Goal: Find specific page/section: Find specific page/section

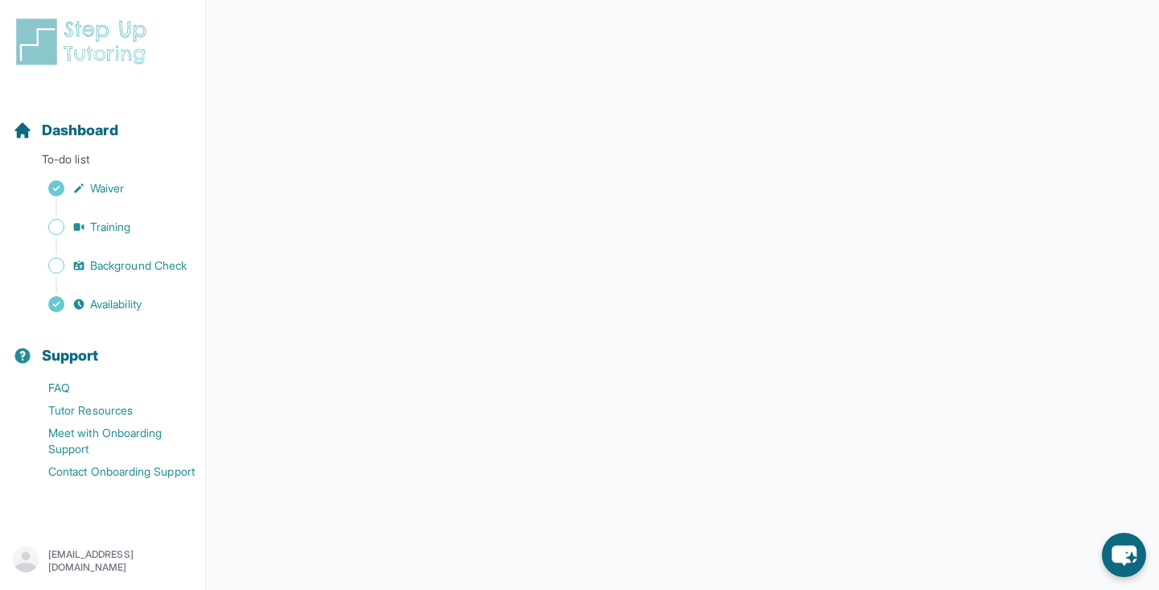
scroll to position [267, 0]
click at [168, 267] on span "Background Check" at bounding box center [138, 266] width 97 height 16
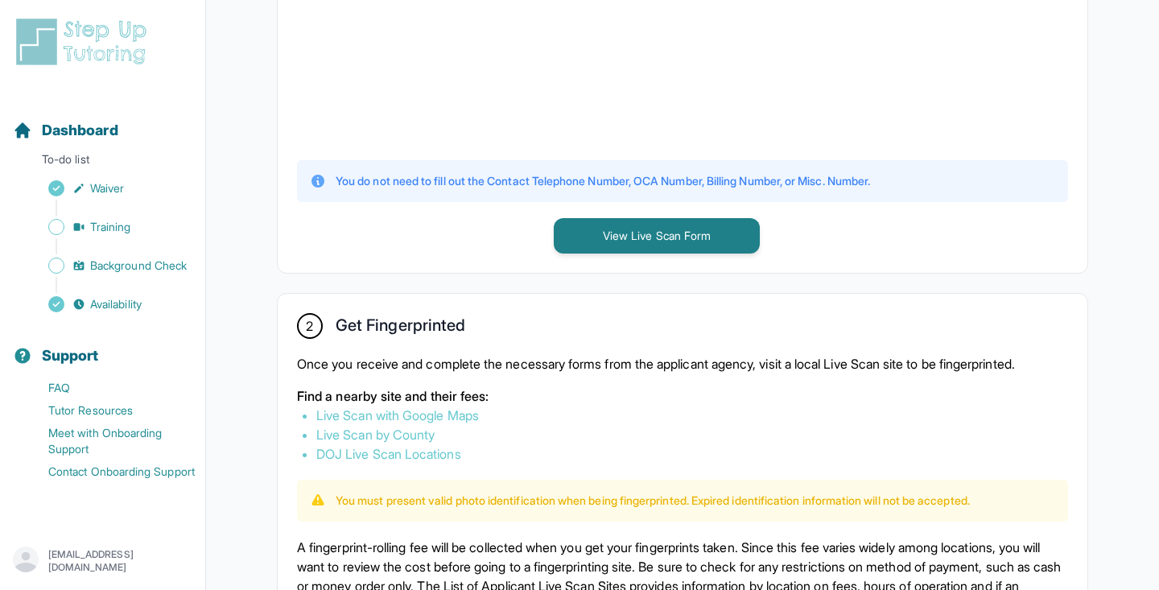
scroll to position [659, 0]
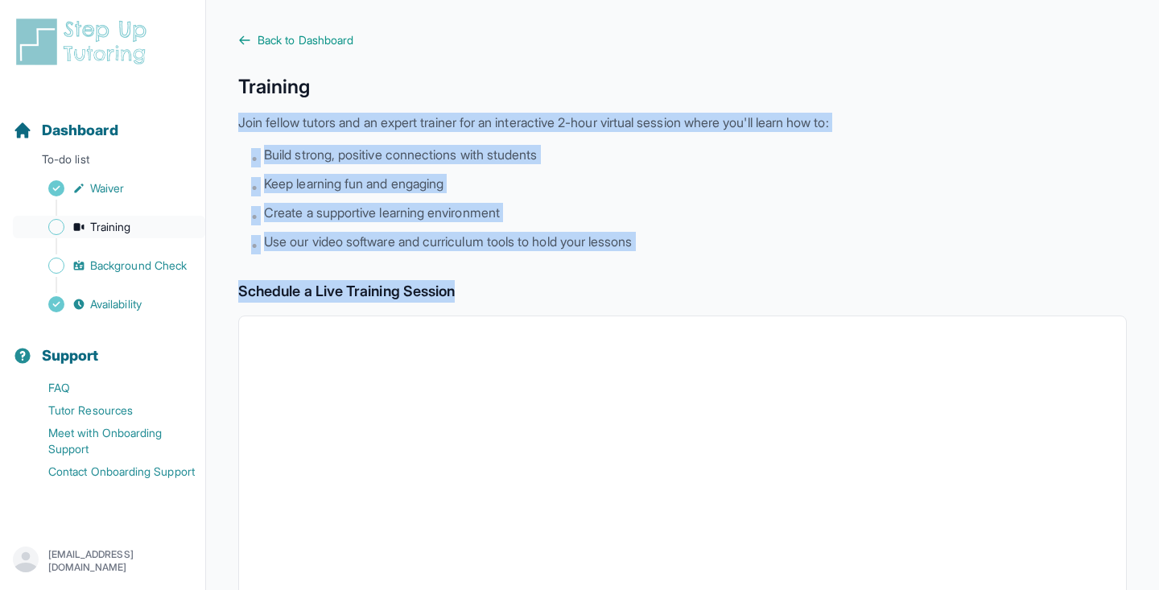
click at [104, 226] on span "Training" at bounding box center [110, 227] width 41 height 16
click at [241, 41] on icon at bounding box center [245, 39] width 10 height 7
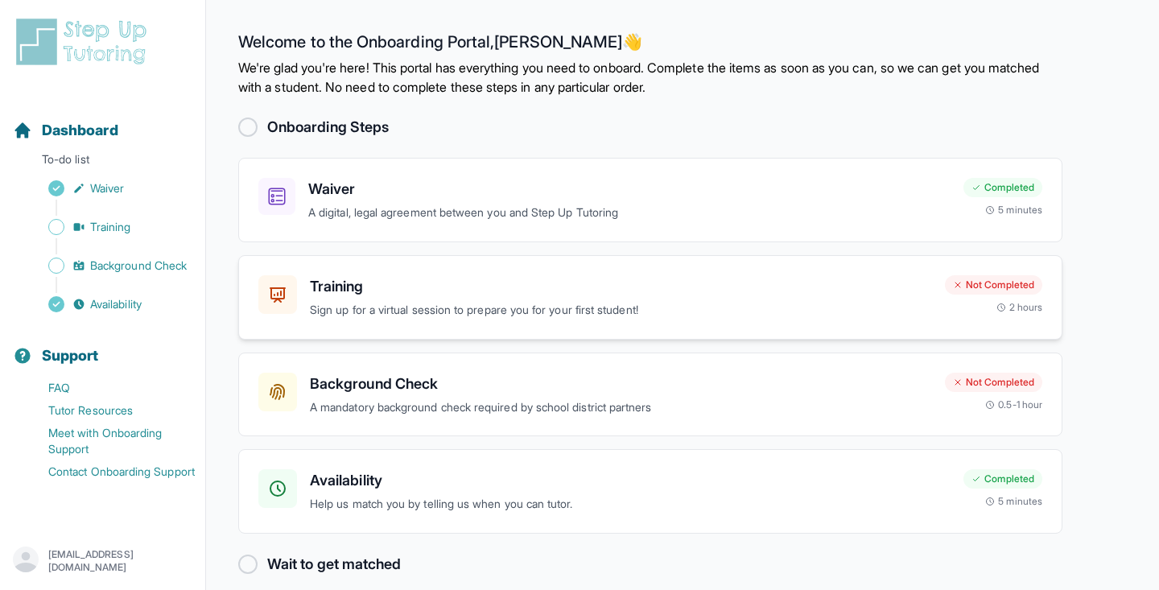
click at [308, 304] on div "Training Sign up for a virtual session to prepare you for your first student!" at bounding box center [595, 297] width 674 height 44
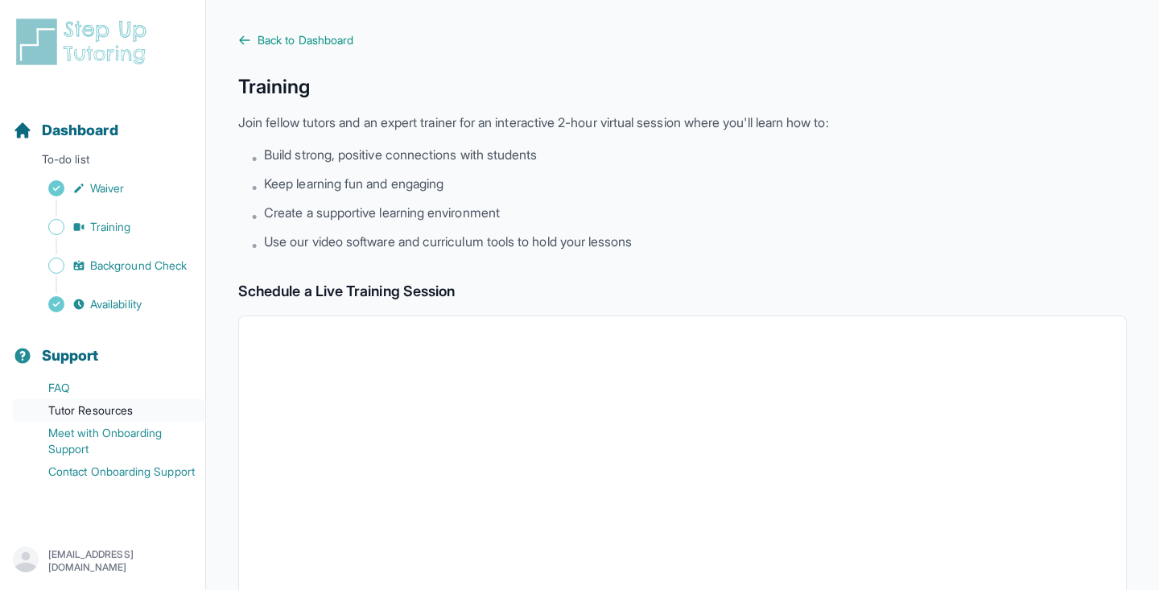
click at [122, 414] on link "Tutor Resources" at bounding box center [109, 410] width 192 height 23
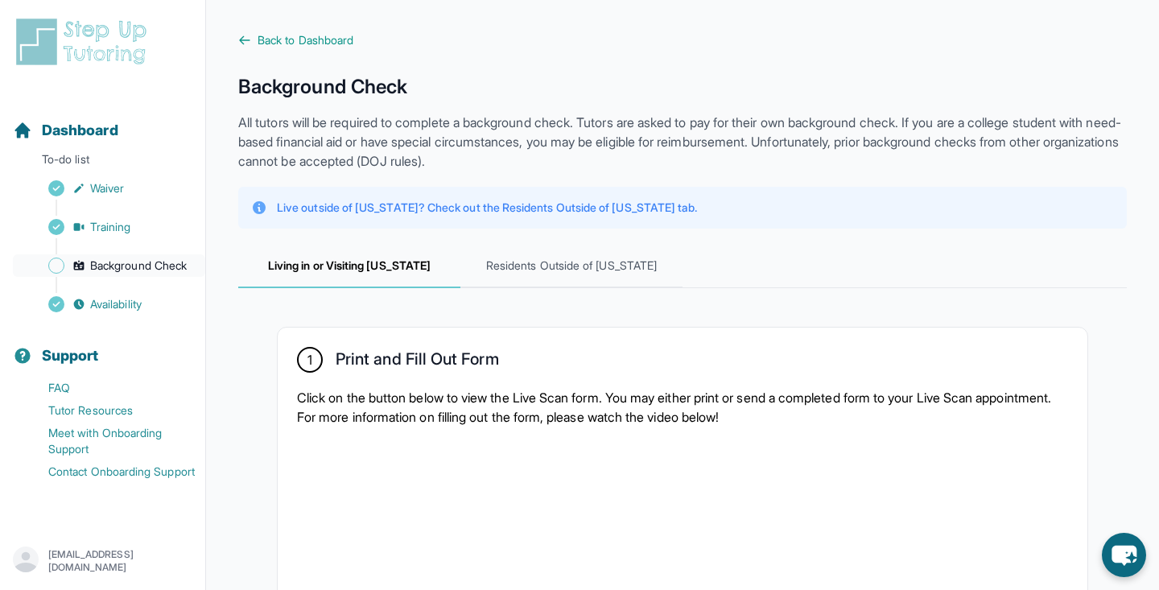
click at [117, 262] on span "Background Check" at bounding box center [138, 266] width 97 height 16
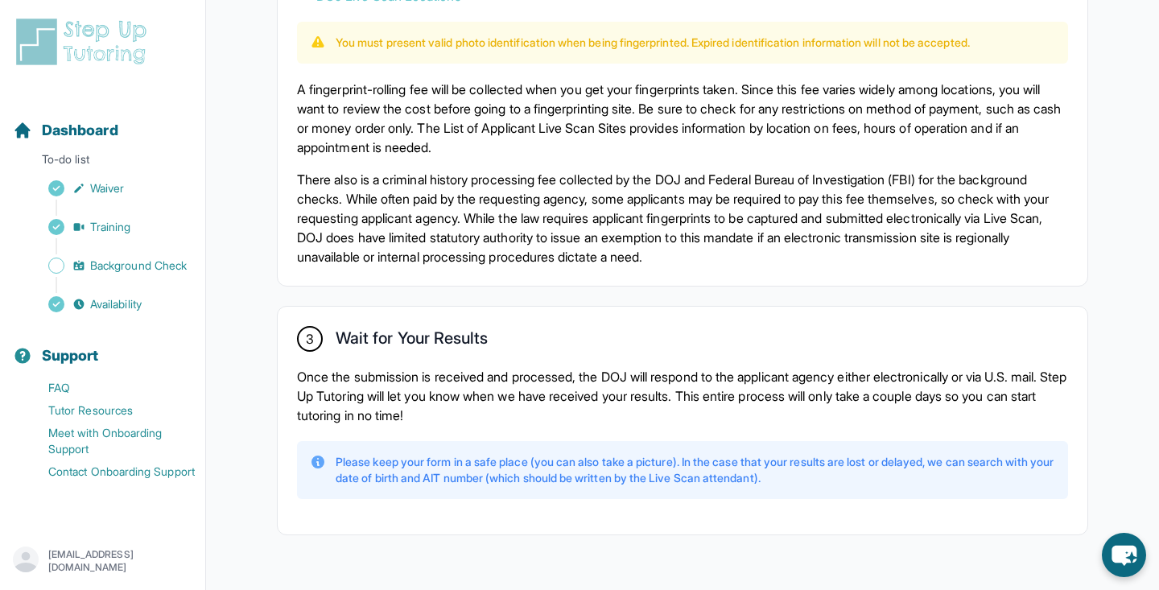
scroll to position [1105, 0]
